Goal: Information Seeking & Learning: Learn about a topic

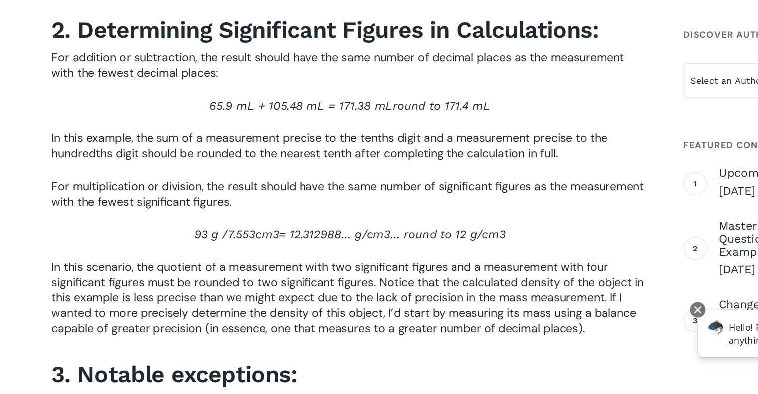
scroll to position [1344, 0]
drag, startPoint x: 161, startPoint y: 175, endPoint x: 407, endPoint y: 167, distance: 246.9
click at [407, 167] on p "65.9 mL + 105.48 mL = 171.38 mL round to 171.4 mL" at bounding box center [272, 176] width 465 height 25
copy em "65.9 mL + 105.48 mL = 171.38 mL round to 171.4 mL"
click at [300, 204] on span "In this example, the sum of a measurement precise to the tenths digit and a mea…" at bounding box center [256, 201] width 433 height 24
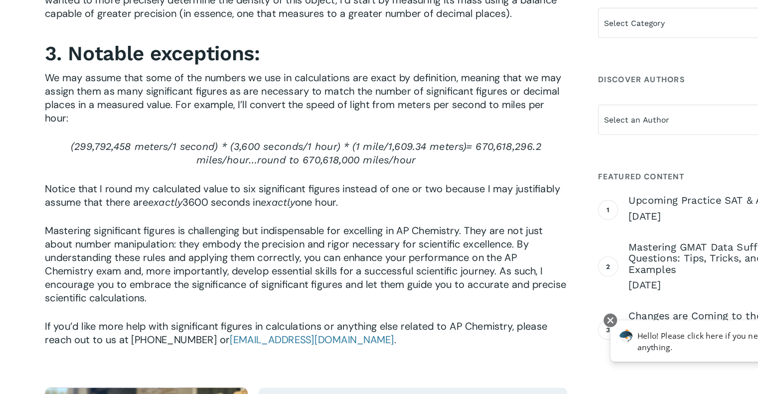
scroll to position [1628, 0]
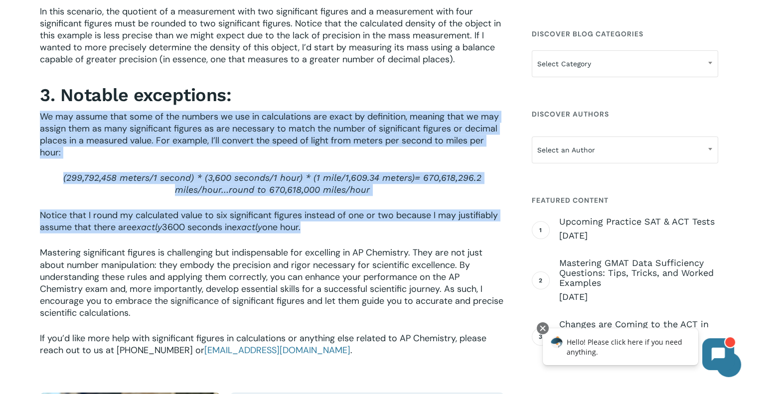
drag, startPoint x: 40, startPoint y: 115, endPoint x: 362, endPoint y: 227, distance: 341.5
copy div "We may assume that some of the numbers we use in calculations are exact by defi…"
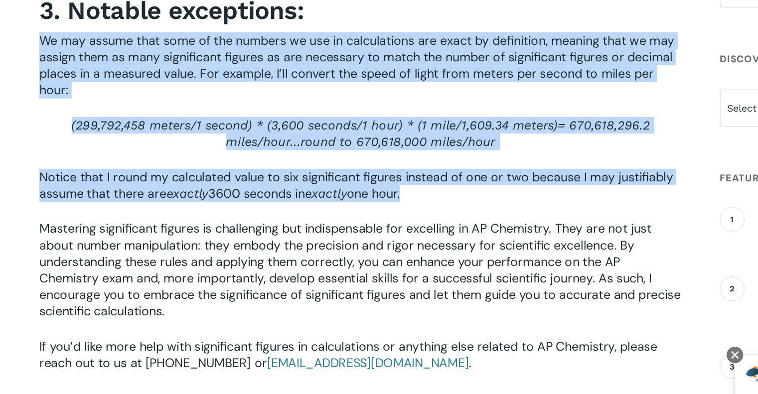
scroll to position [1643, 0]
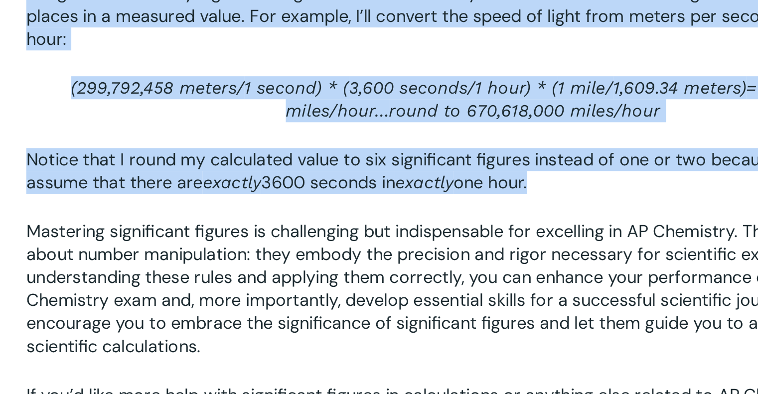
click at [84, 258] on span "Mastering significant figures is challenging but indispensable for excelling in…" at bounding box center [272, 267] width 464 height 72
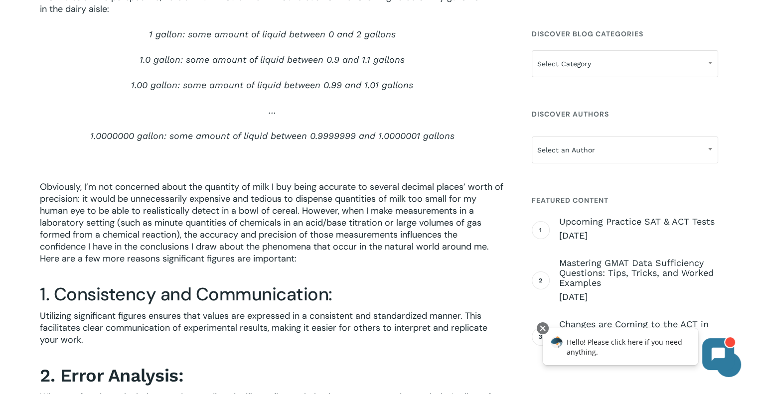
scroll to position [505, 0]
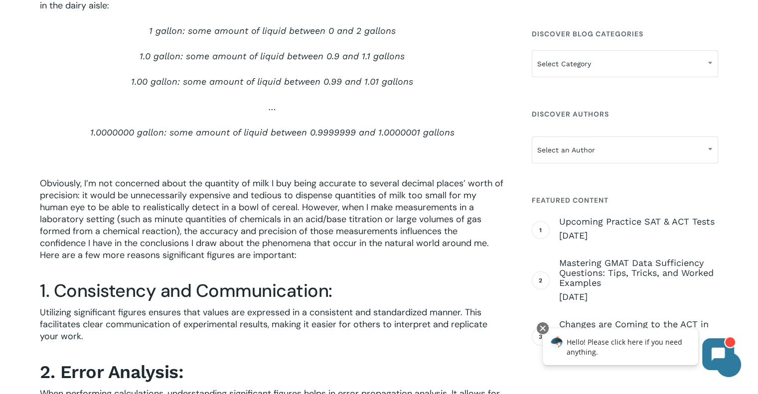
click at [54, 237] on span "Obviously, I’m not concerned about the quantity of milk I buy being accurate to…" at bounding box center [272, 220] width 464 height 84
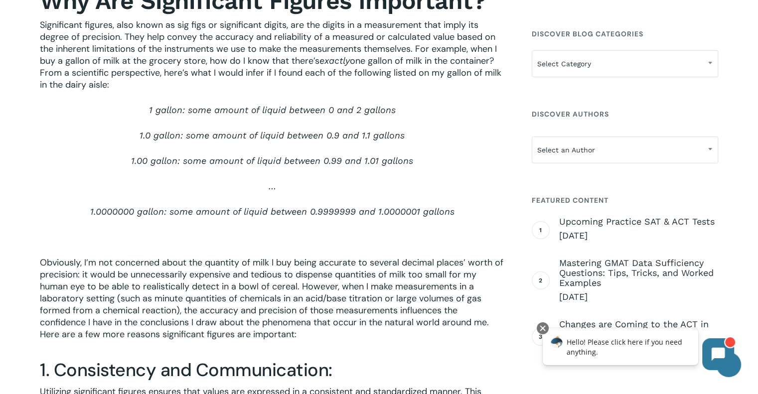
scroll to position [415, 0]
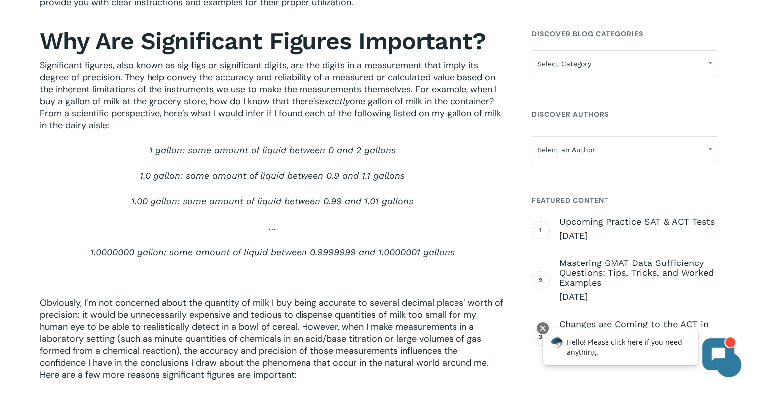
scroll to position [421, 0]
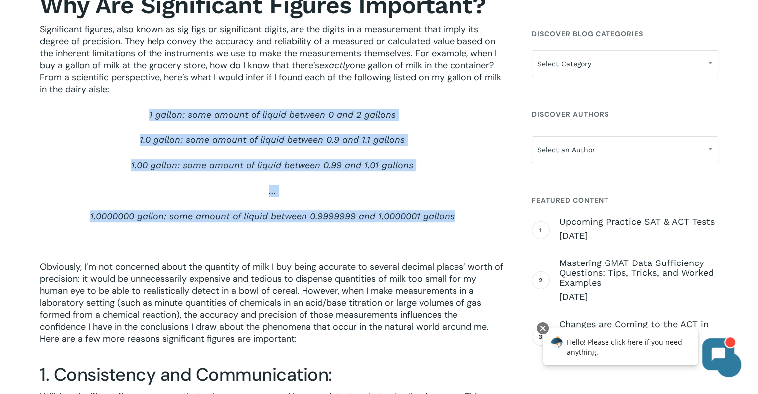
drag, startPoint x: 144, startPoint y: 112, endPoint x: 472, endPoint y: 225, distance: 347.7
click at [472, 225] on div "In any scientific investigation, accuracy and precision are paramount. The use …" at bounding box center [272, 245] width 465 height 664
copy div "1 gallon: some amount of liquid between 0 and 2 gallons 1.0 gallon: some amount…"
